Goal: Task Accomplishment & Management: Manage account settings

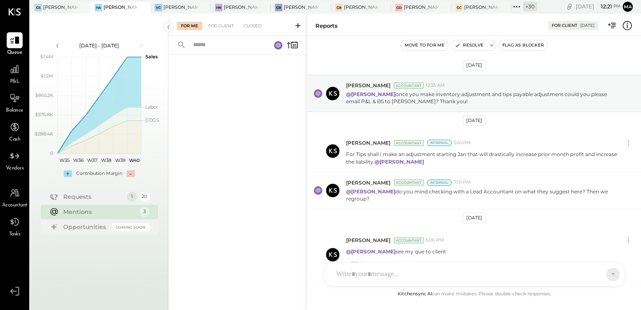
scroll to position [187, 0]
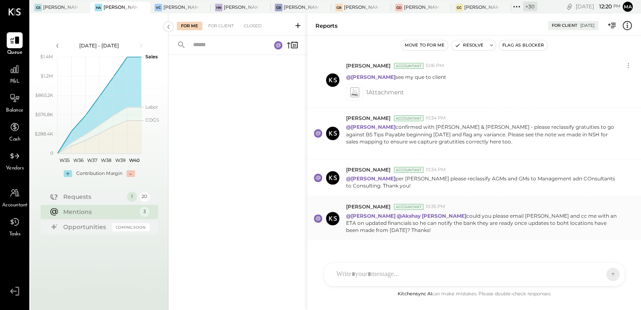
scroll to position [187, 0]
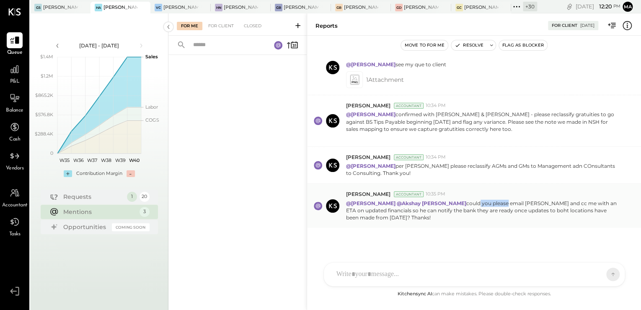
drag, startPoint x: 442, startPoint y: 199, endPoint x: 471, endPoint y: 205, distance: 29.6
click at [471, 205] on p "@[PERSON_NAME] @Akshay [PERSON_NAME] could you please email [PERSON_NAME] and c…" at bounding box center [483, 209] width 274 height 21
click at [446, 204] on p "@[PERSON_NAME] @Akshay [PERSON_NAME] could you please email [PERSON_NAME] and c…" at bounding box center [483, 209] width 274 height 21
drag, startPoint x: 401, startPoint y: 210, endPoint x: 447, endPoint y: 209, distance: 46.9
click at [447, 209] on p "@[PERSON_NAME] @Akshay [PERSON_NAME] could you please email [PERSON_NAME] and c…" at bounding box center [483, 209] width 274 height 21
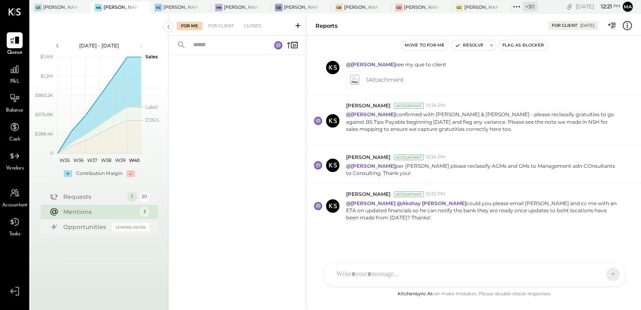
click at [216, 31] on div "For Me For Client Closed" at bounding box center [237, 24] width 138 height 22
click at [225, 24] on div "For Client" at bounding box center [221, 26] width 34 height 8
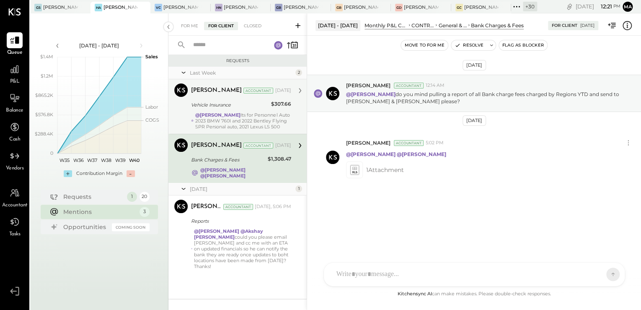
click at [217, 106] on div "Vehicle Insurance" at bounding box center [230, 105] width 78 height 8
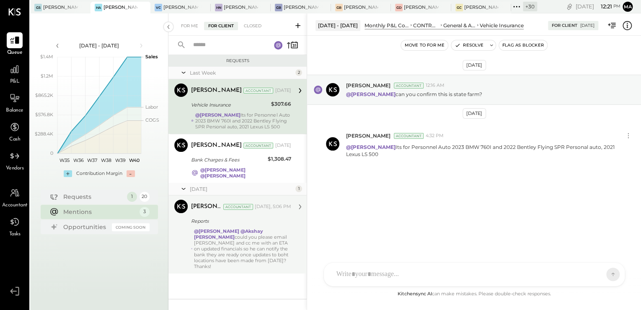
click at [247, 233] on div "@Margi Gandhi @Akshay koshti could you please email Sammy and cc me with an ETA…" at bounding box center [242, 248] width 97 height 41
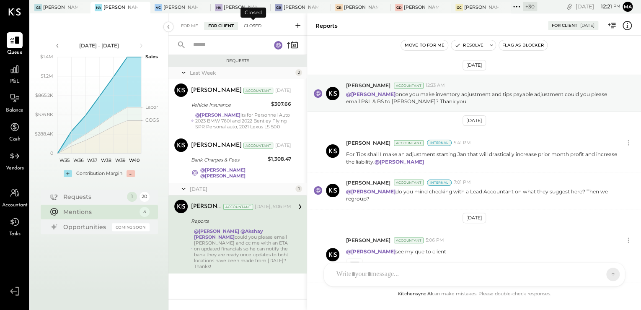
click at [252, 25] on div "Closed" at bounding box center [253, 26] width 26 height 8
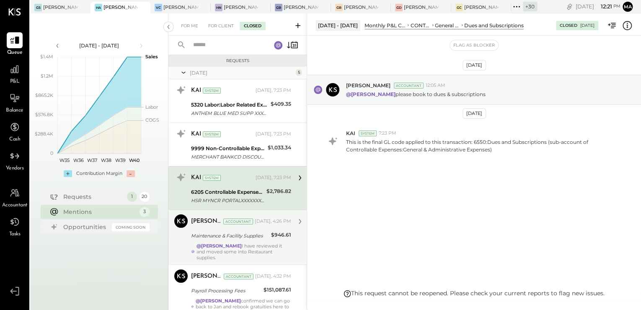
click at [255, 237] on div "Maintenance & Facility Supplies" at bounding box center [230, 235] width 78 height 8
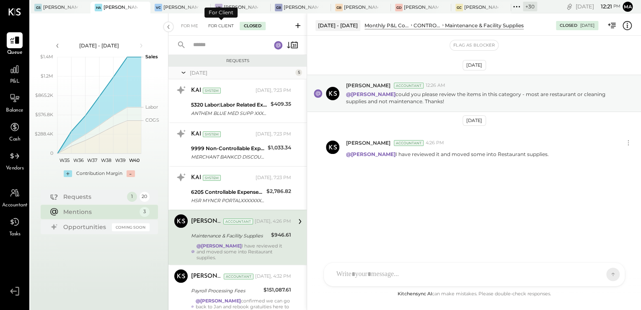
click at [218, 25] on div "For Client" at bounding box center [221, 26] width 34 height 8
